Goal: Task Accomplishment & Management: Manage account settings

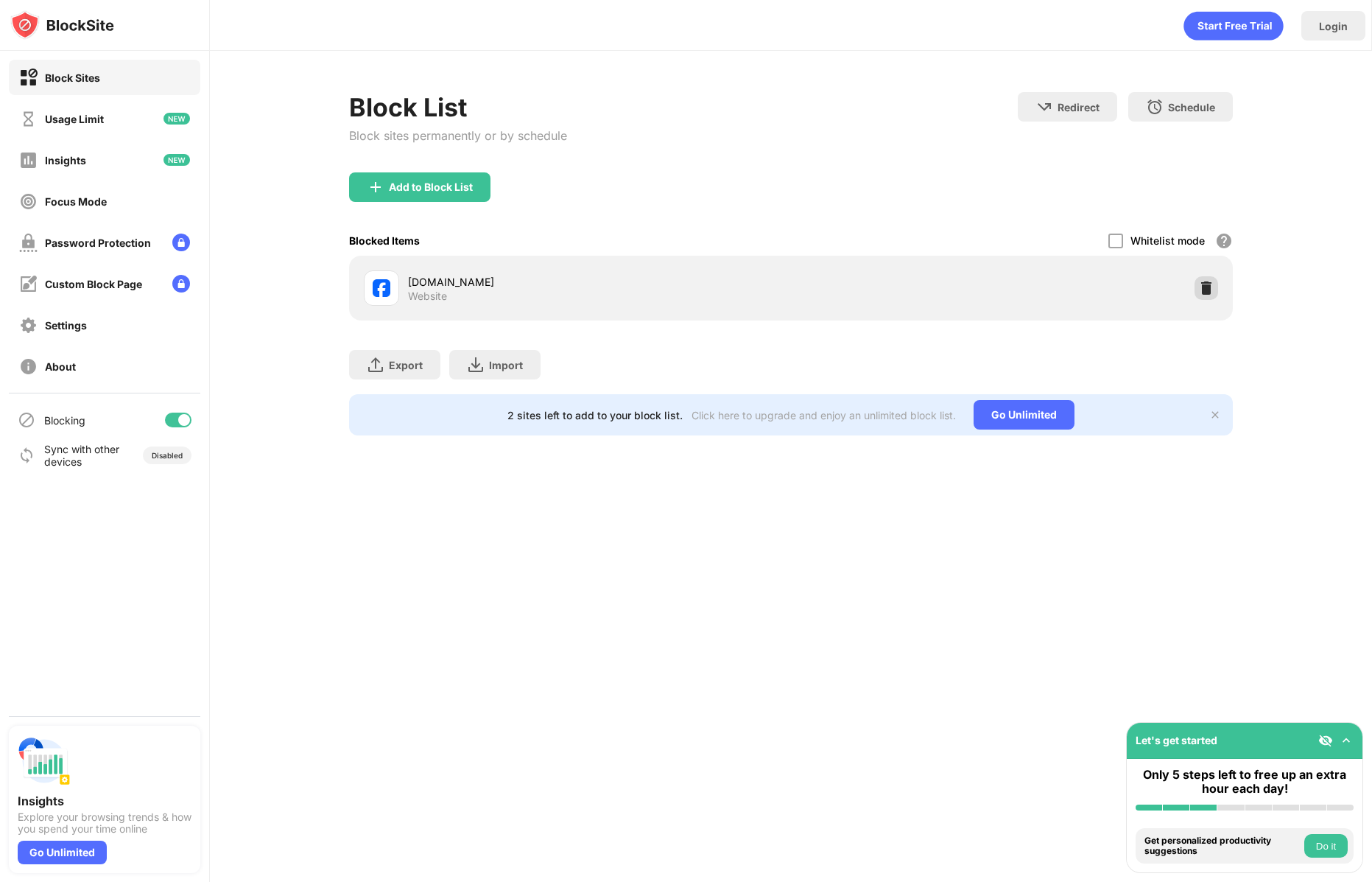
click at [1204, 290] on div "[DOMAIN_NAME] Website" at bounding box center [791, 288] width 866 height 48
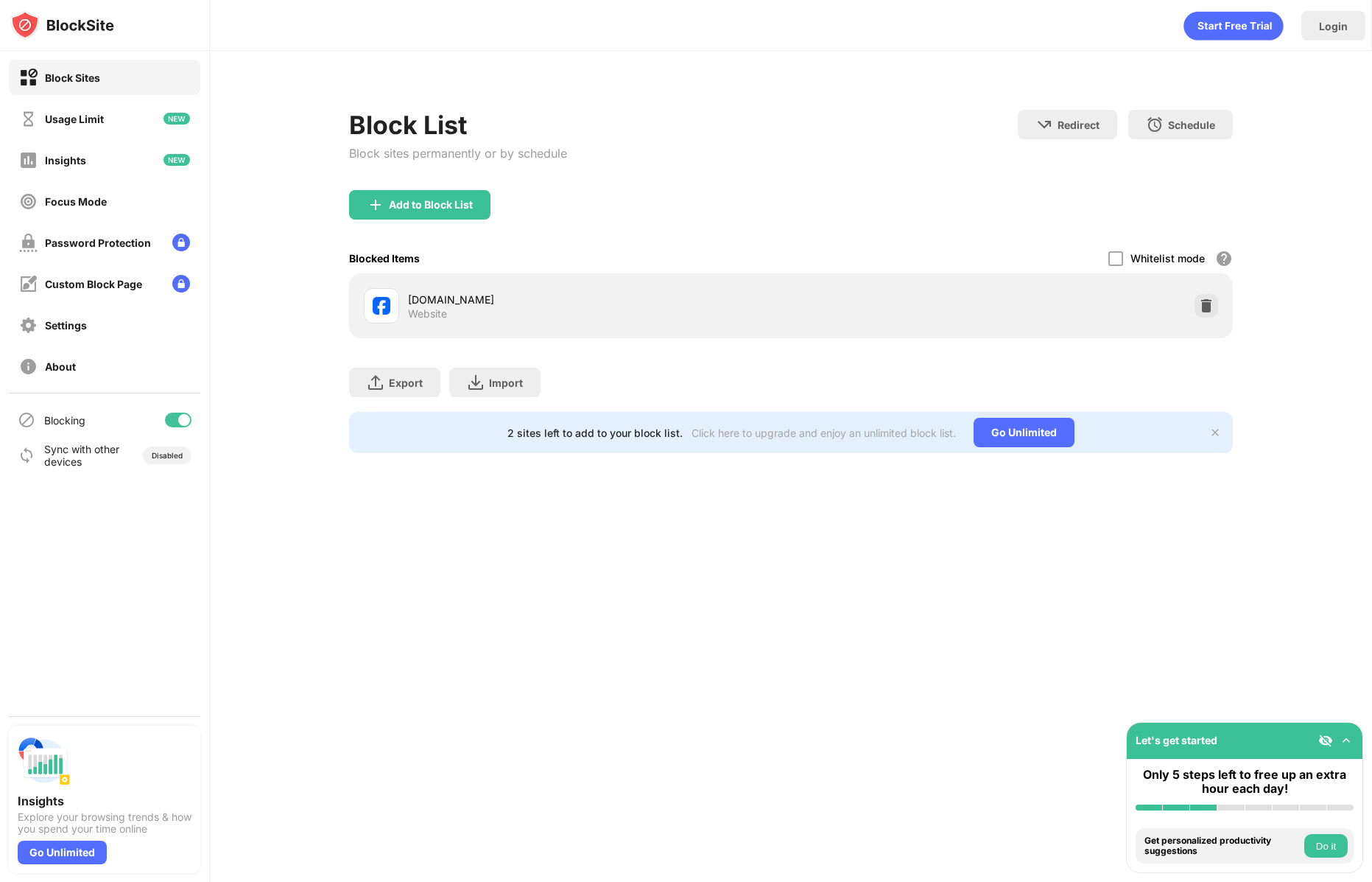
click at [1205, 291] on div "[DOMAIN_NAME] Website" at bounding box center [791, 305] width 866 height 48
click at [1204, 302] on img at bounding box center [1206, 306] width 15 height 15
